Goal: Transaction & Acquisition: Purchase product/service

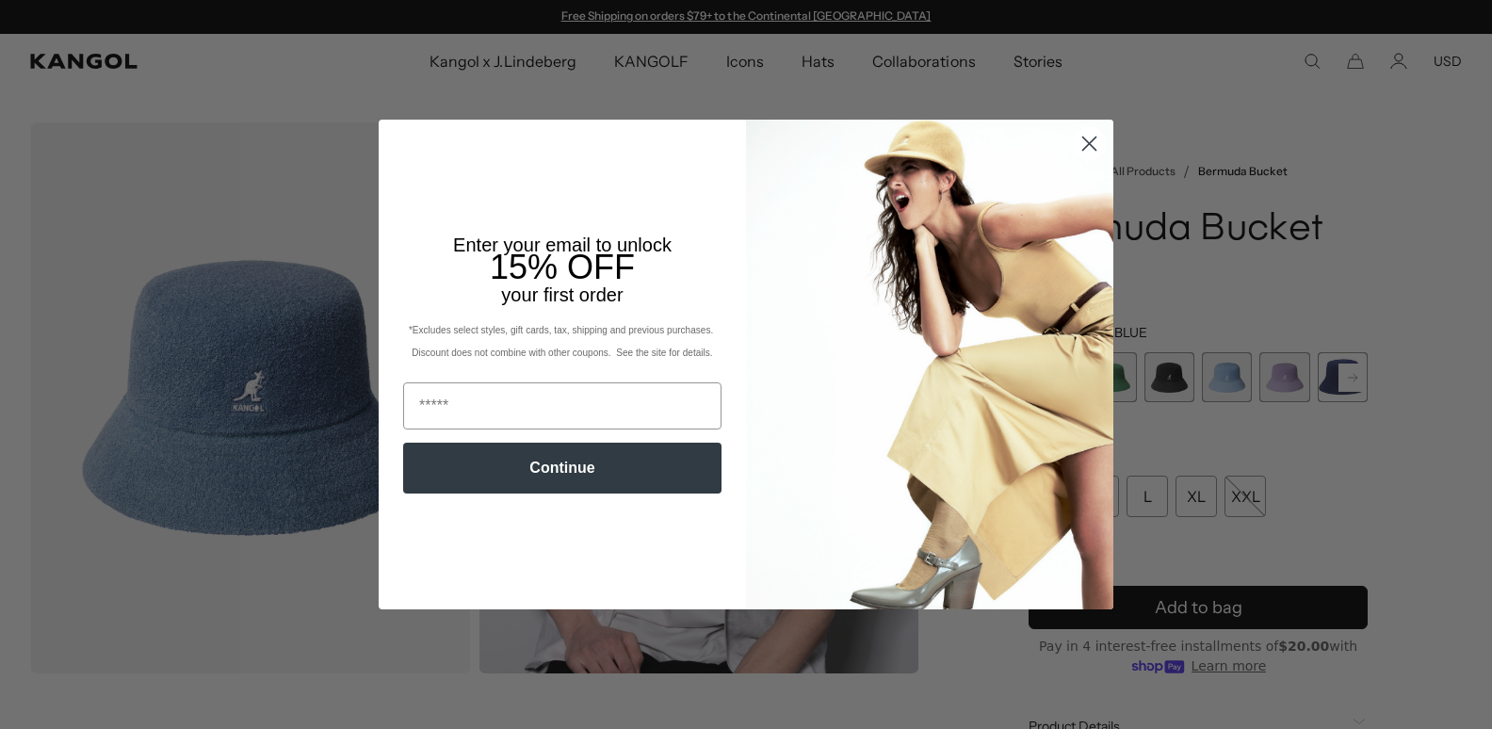
click at [1092, 138] on circle "Close dialog" at bounding box center [1089, 143] width 31 height 31
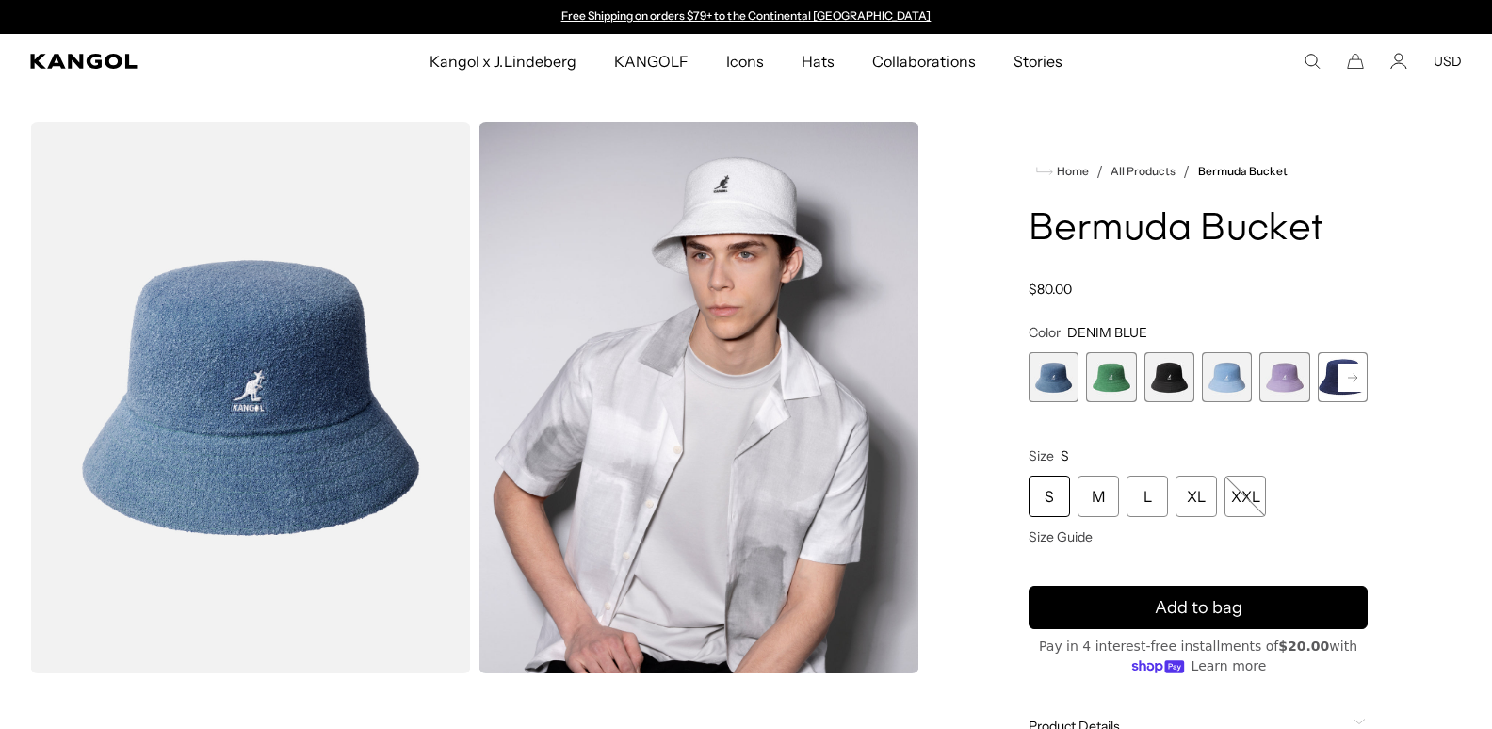
click at [1352, 374] on rect at bounding box center [1352, 378] width 28 height 28
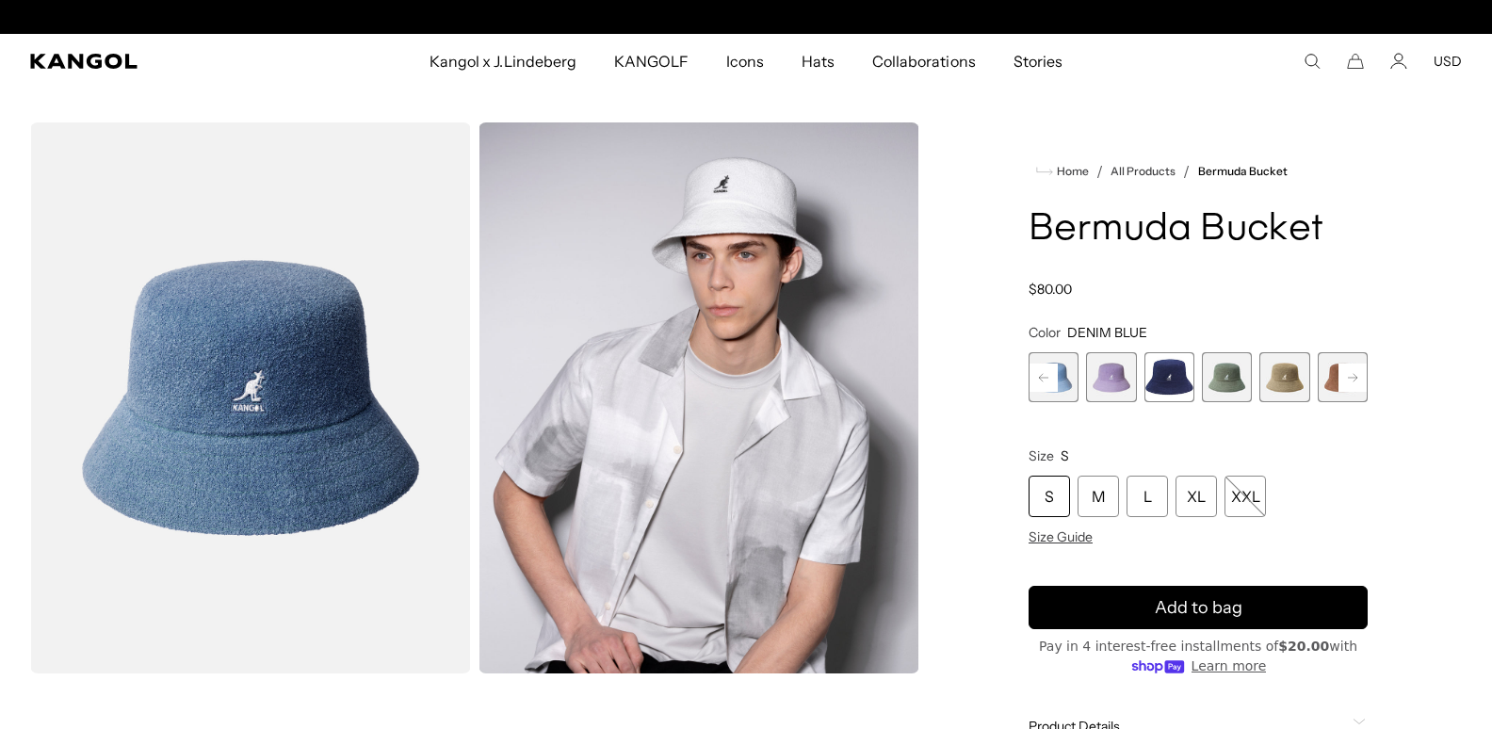
scroll to position [0, 387]
click at [1352, 374] on rect at bounding box center [1352, 378] width 28 height 28
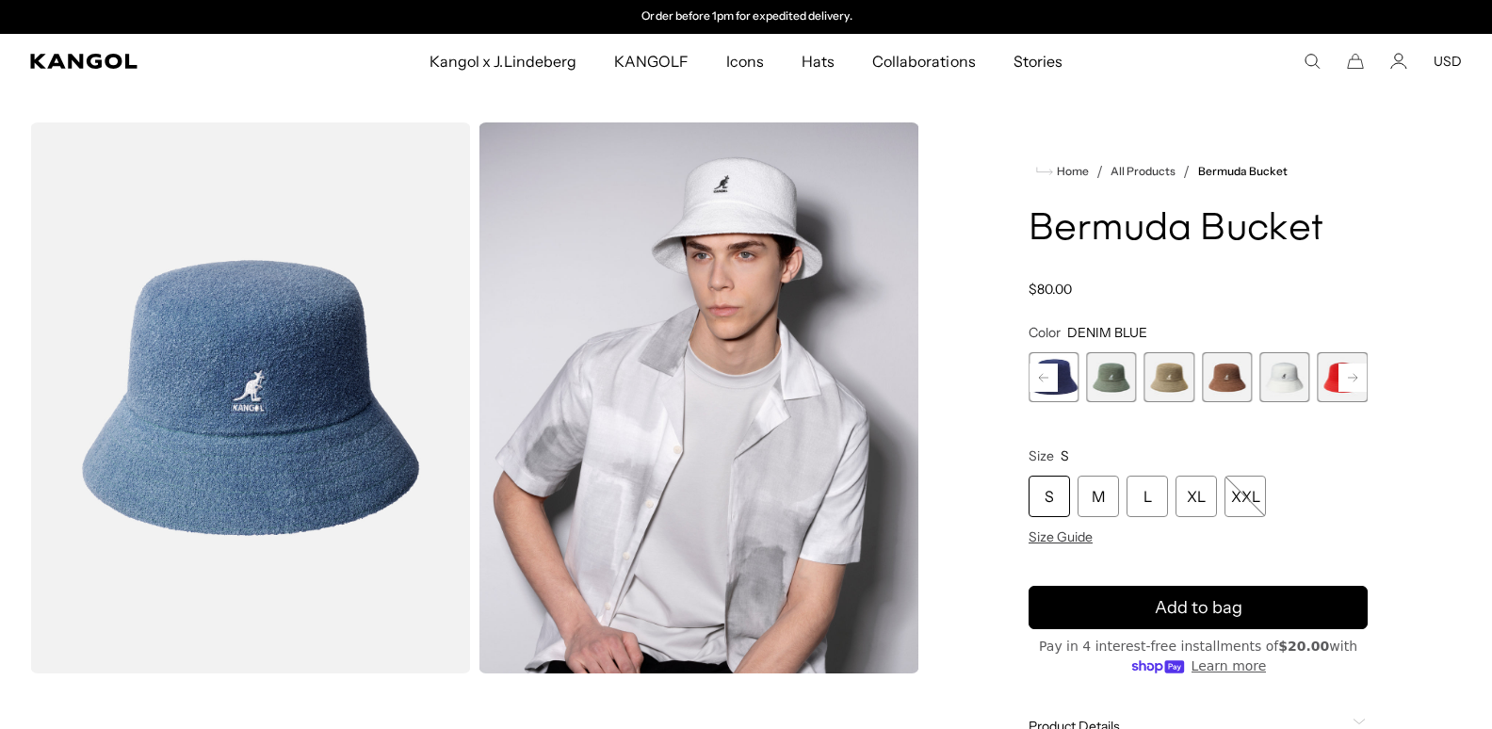
click at [1352, 374] on rect at bounding box center [1352, 378] width 28 height 28
click at [1352, 374] on span "11 of 11" at bounding box center [1343, 377] width 50 height 50
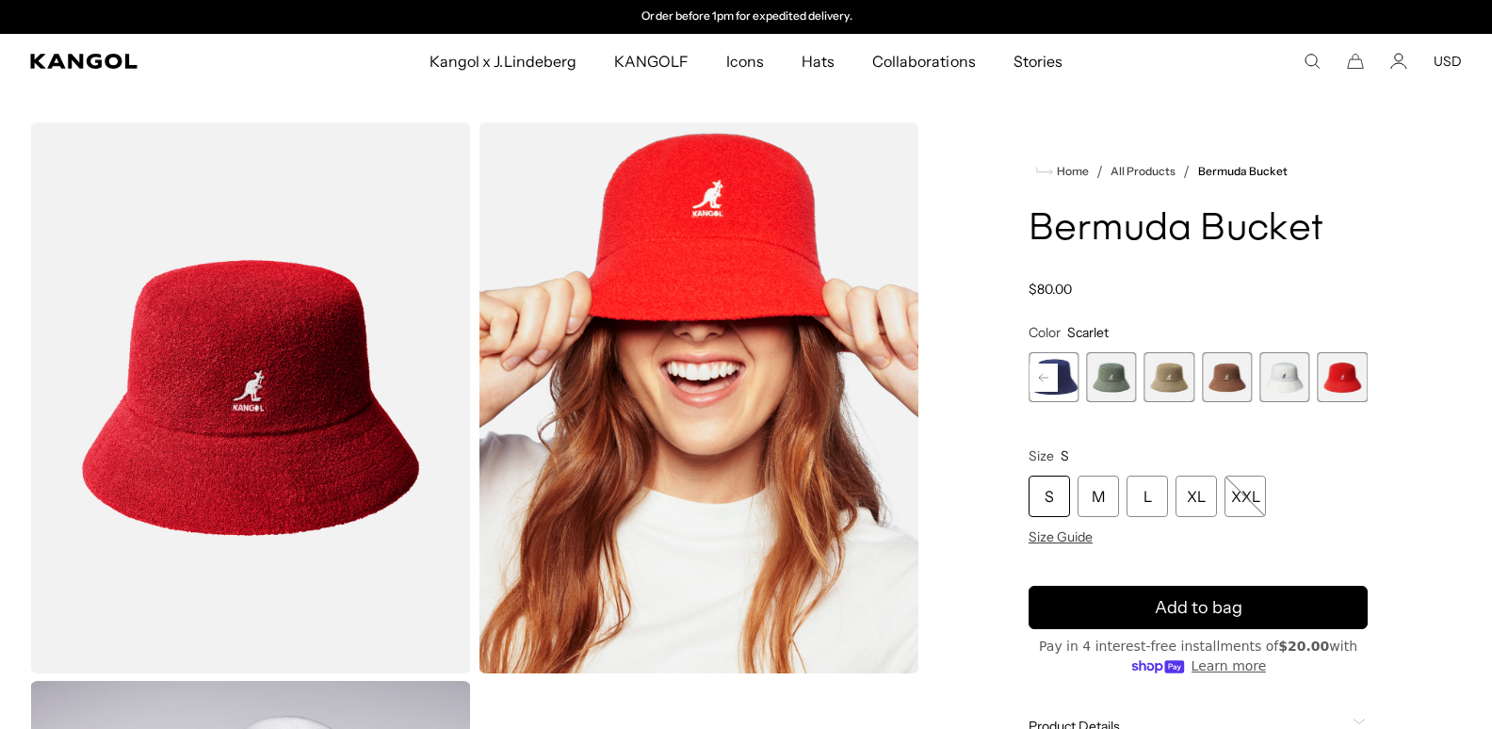
click at [1045, 371] on rect at bounding box center [1043, 378] width 28 height 28
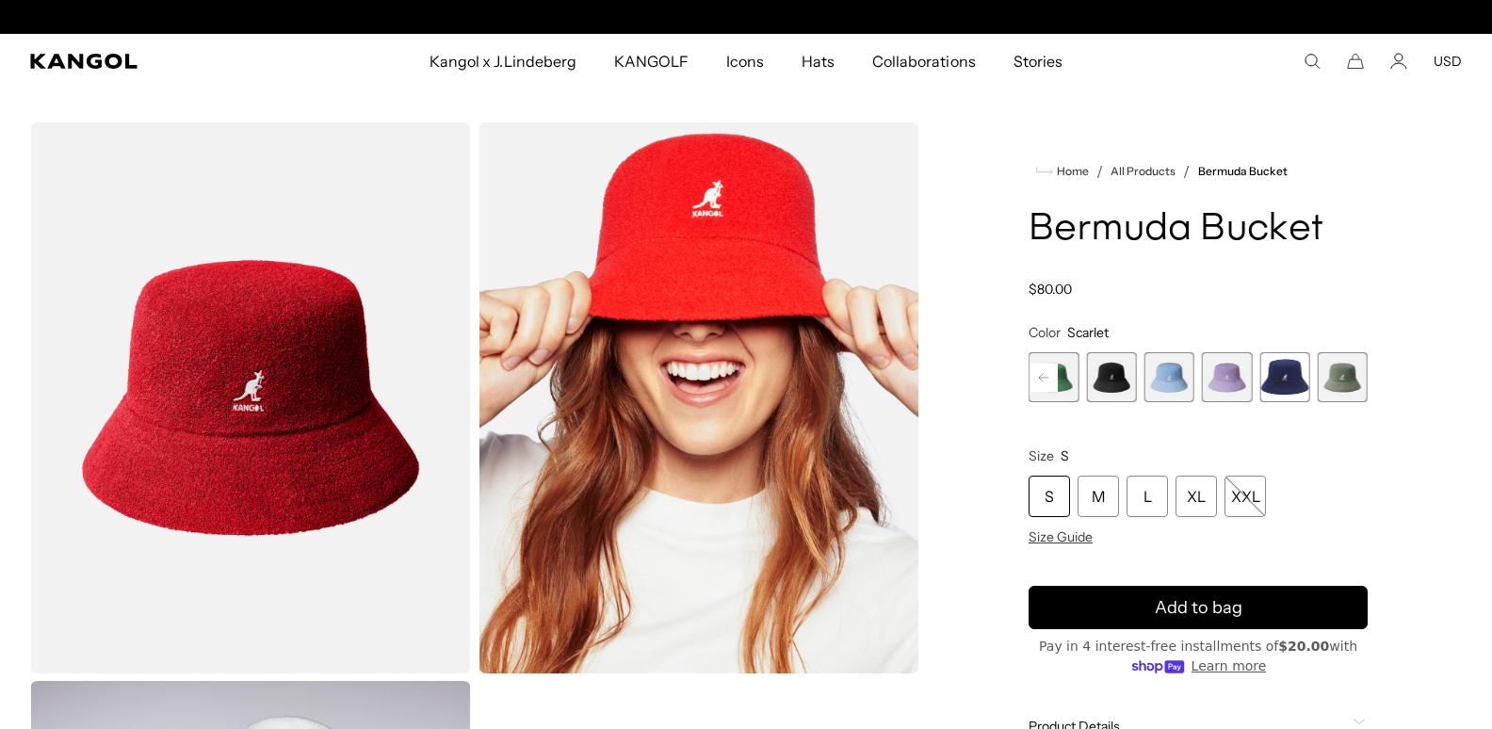
click at [1045, 371] on rect at bounding box center [1043, 378] width 28 height 28
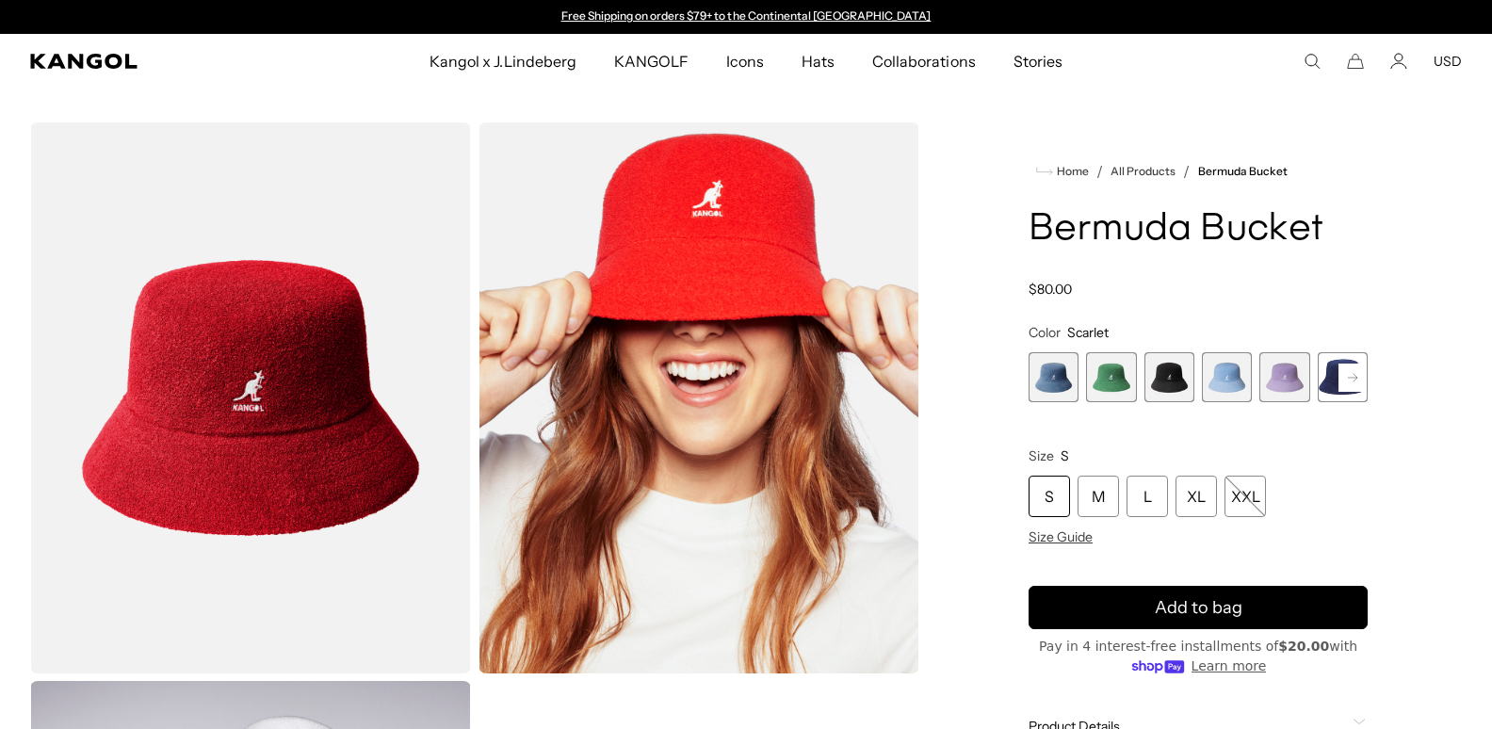
click at [1034, 373] on span "1 of 11" at bounding box center [1054, 377] width 50 height 50
click at [1060, 375] on span "1 of 11" at bounding box center [1054, 377] width 50 height 50
